Goal: Browse casually

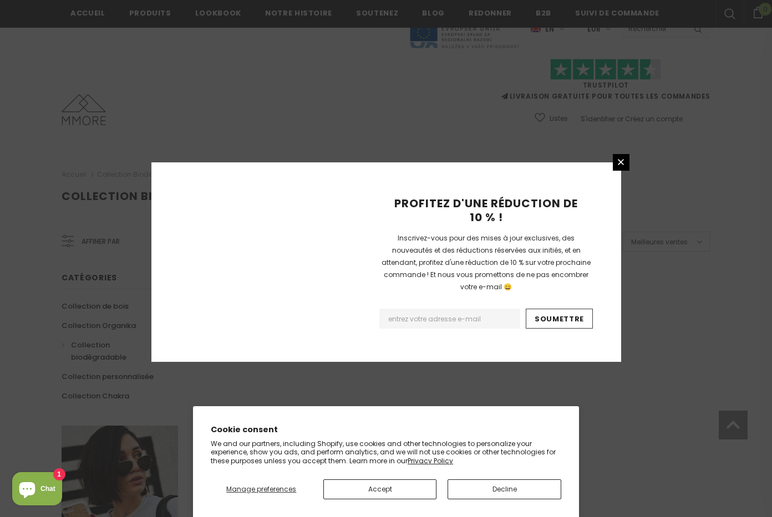
scroll to position [646, 0]
